Goal: Answer question/provide support

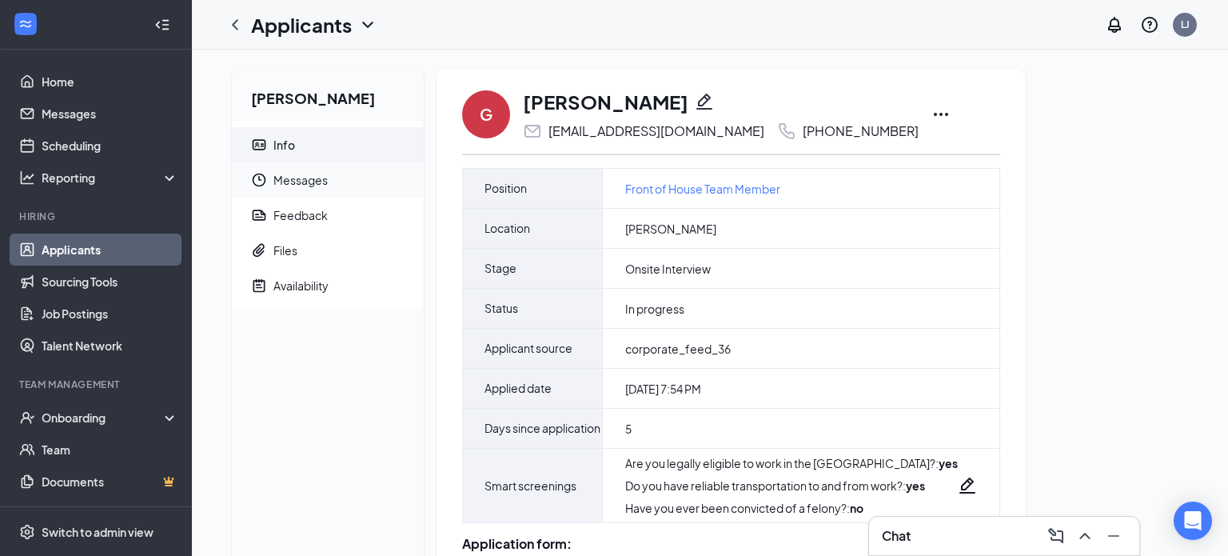
click at [275, 196] on span "Messages" at bounding box center [343, 179] width 138 height 35
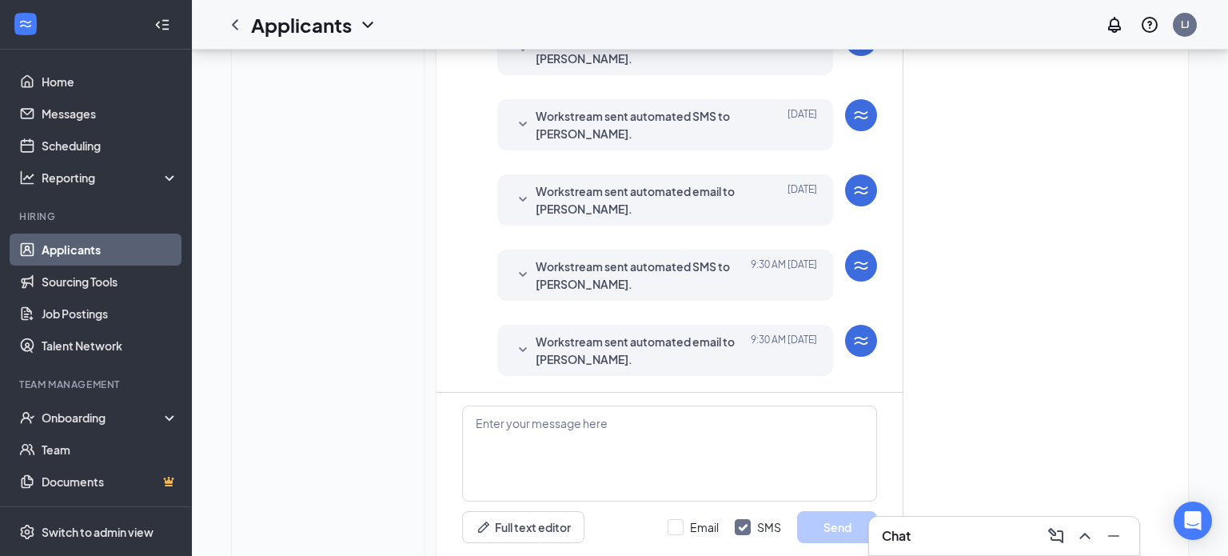
scroll to position [437, 0]
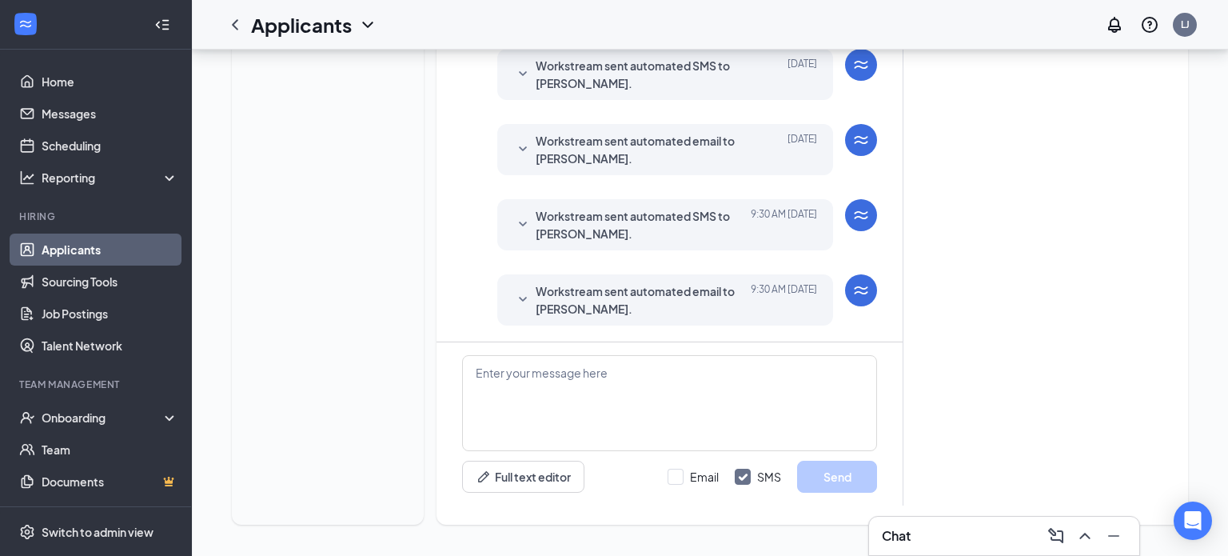
click at [213, 186] on div "[PERSON_NAME] Info Messages Feedback Files Availability G [PERSON_NAME] [EMAIL_…" at bounding box center [710, 84] width 1036 height 945
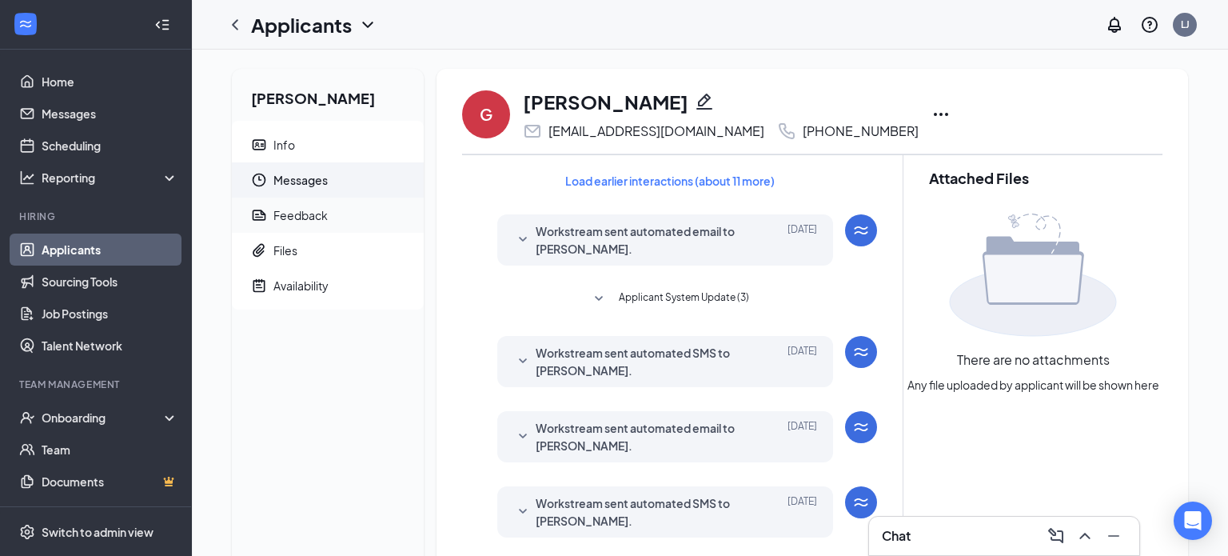
click at [285, 220] on div "Feedback" at bounding box center [301, 215] width 54 height 16
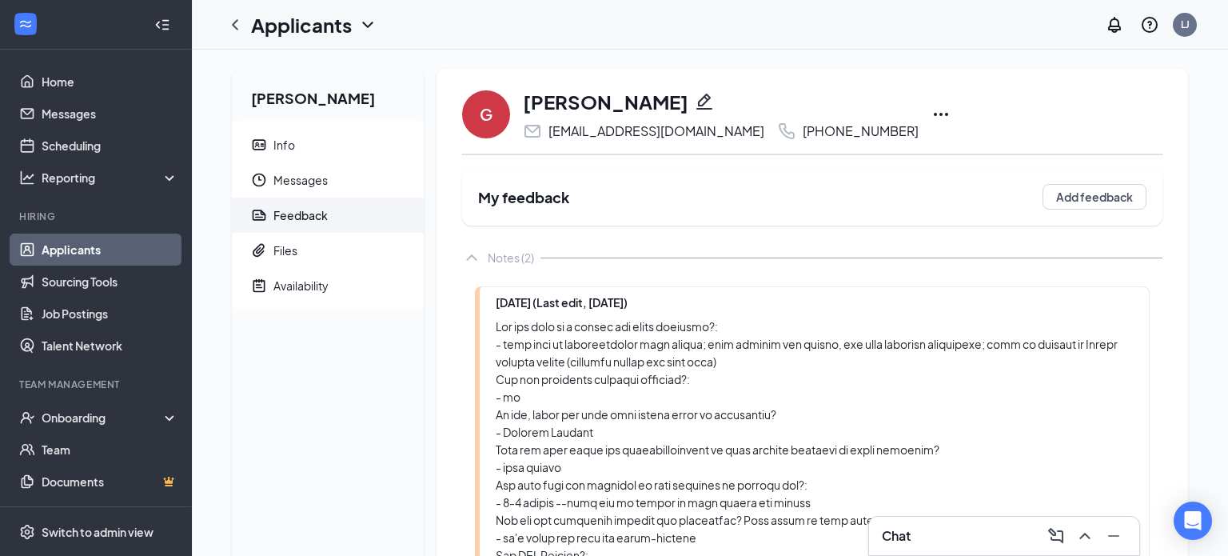
scroll to position [1, 0]
click at [314, 217] on div "Feedback" at bounding box center [301, 214] width 54 height 16
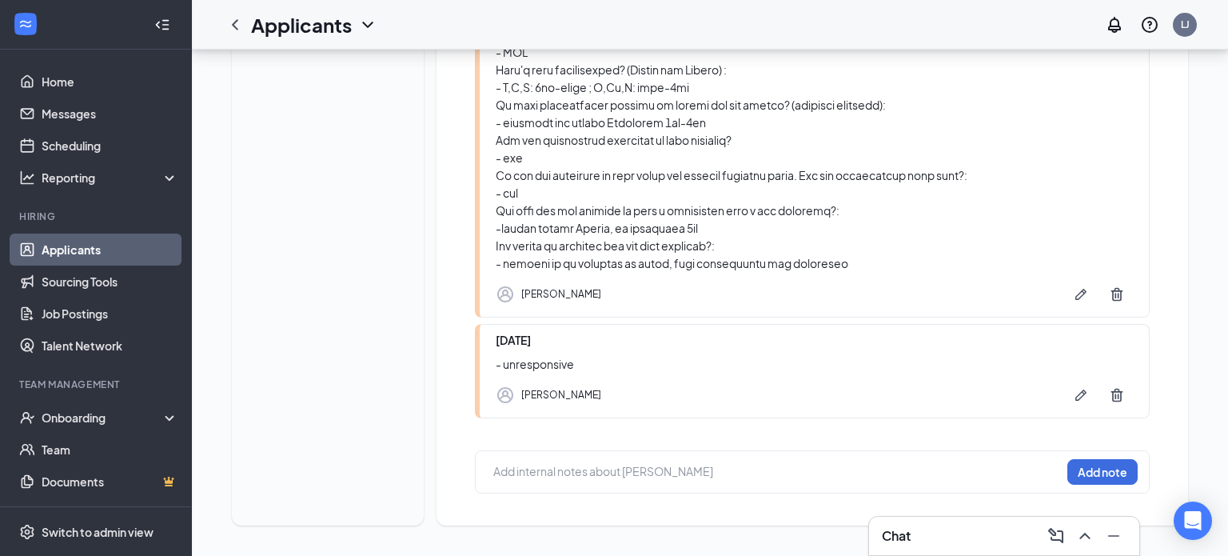
scroll to position [555, 0]
click at [665, 479] on div at bounding box center [777, 474] width 566 height 21
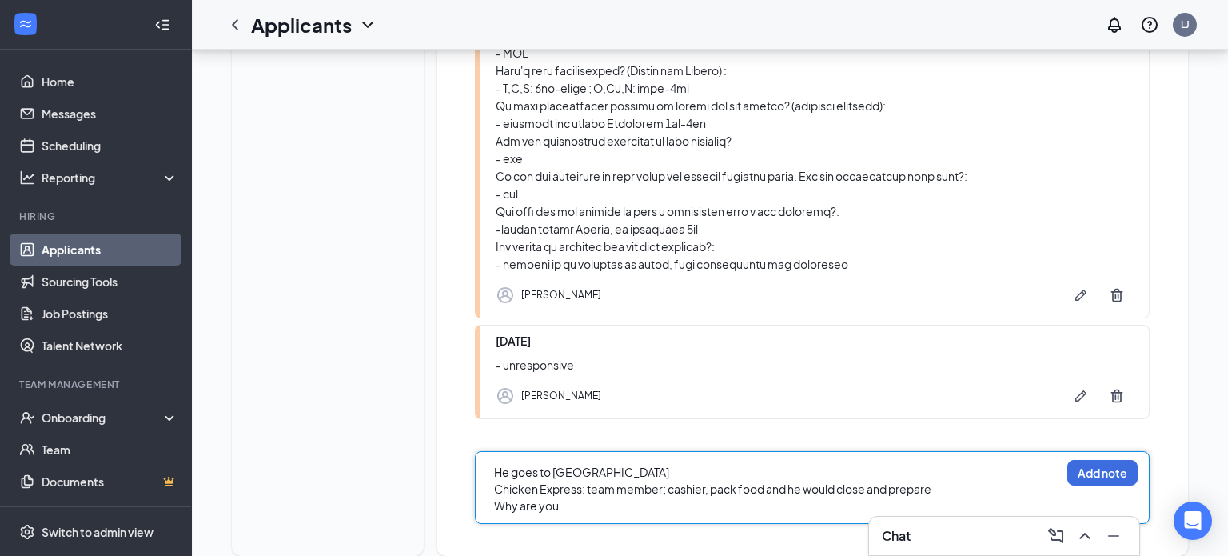
click at [632, 499] on div "Why are you" at bounding box center [777, 505] width 566 height 17
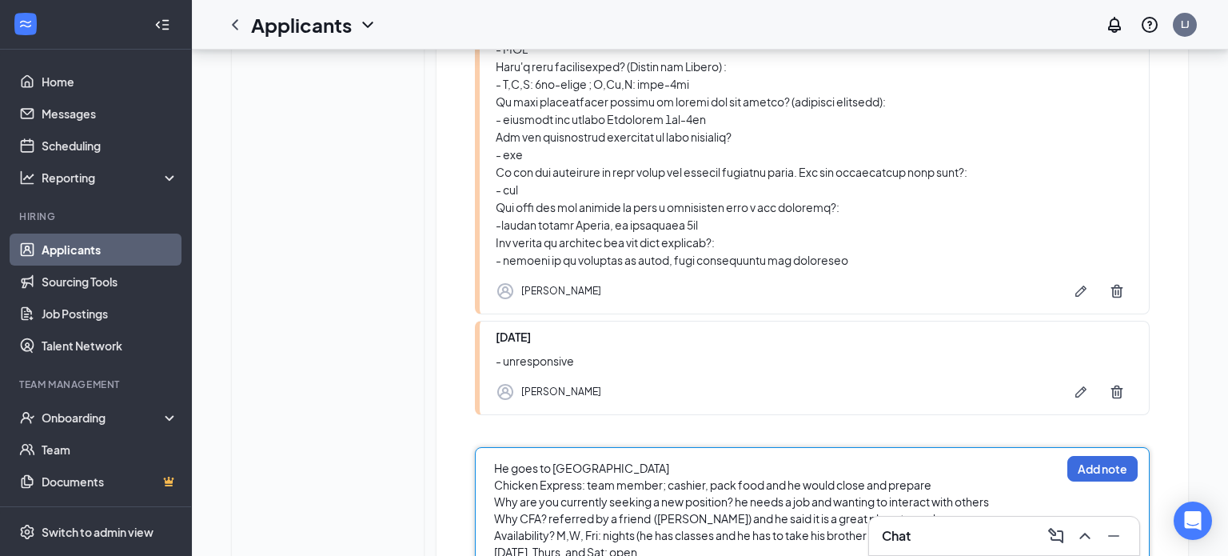
scroll to position [720, 0]
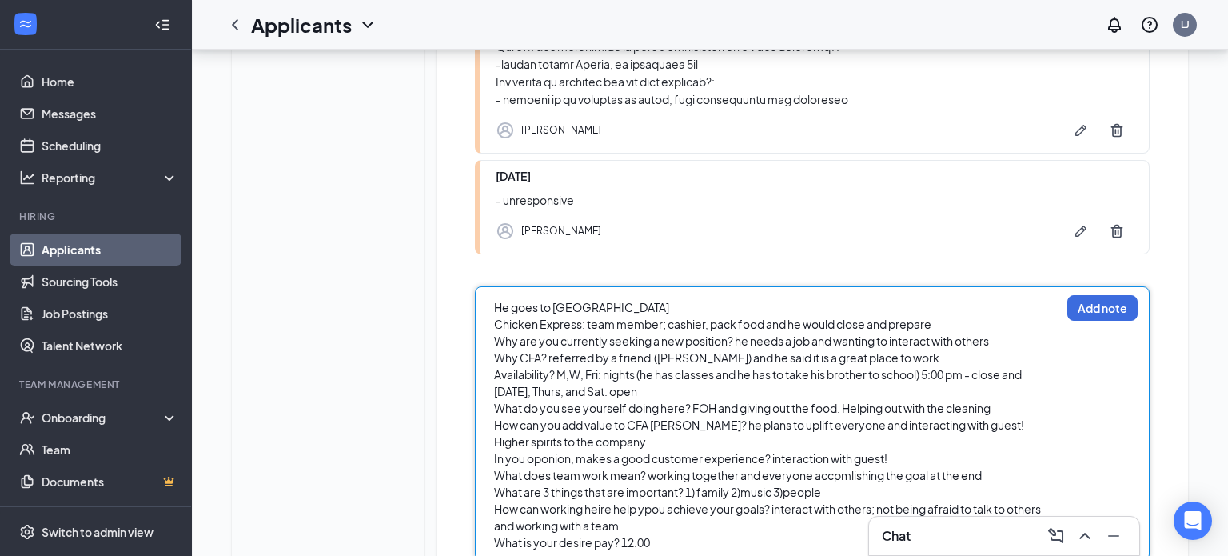
click at [612, 508] on span "How can working heire help ypou achieve your goals? interact with others; not b…" at bounding box center [768, 516] width 549 height 31
click at [651, 510] on span "How can working here help ypou achieve your goals? interact with others; not be…" at bounding box center [767, 516] width 546 height 31
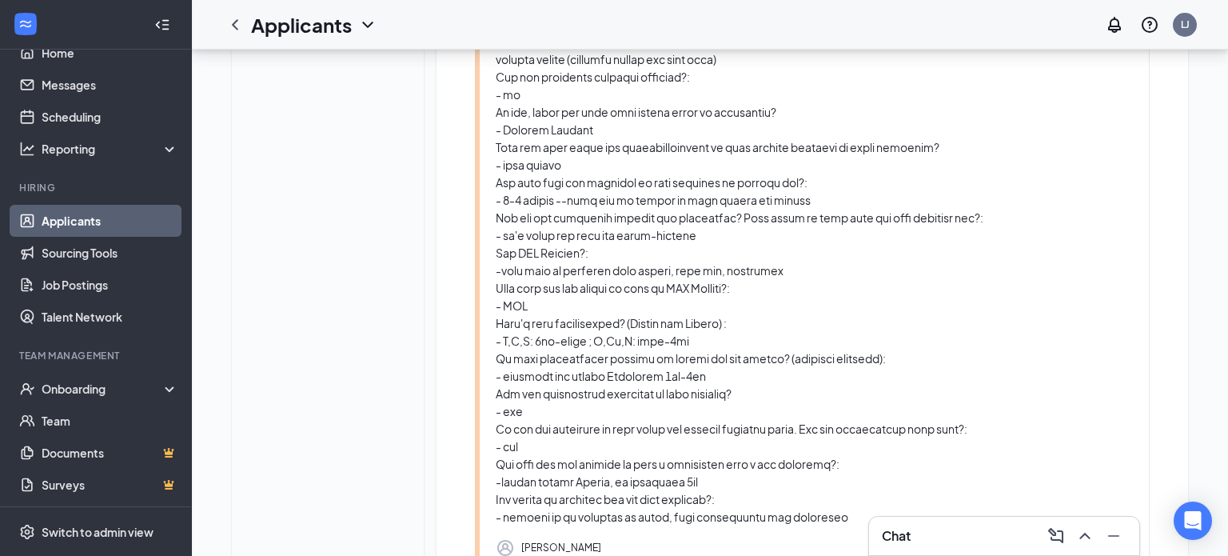
scroll to position [26, 0]
